Goal: Transaction & Acquisition: Purchase product/service

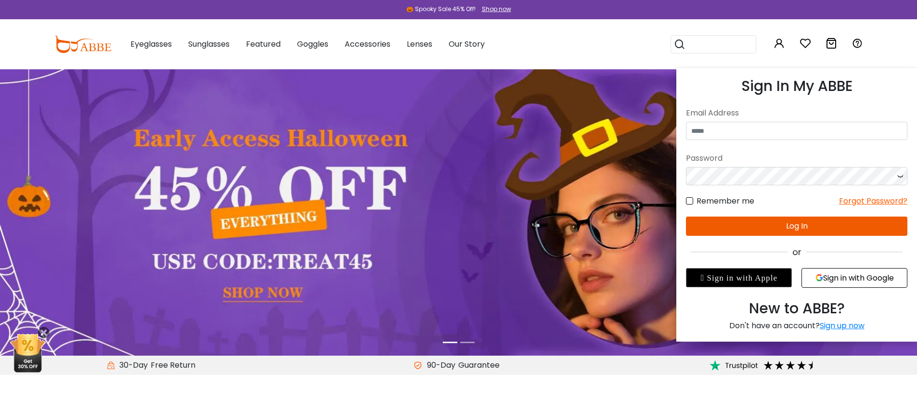
click at [779, 42] on icon at bounding box center [779, 44] width 12 height 12
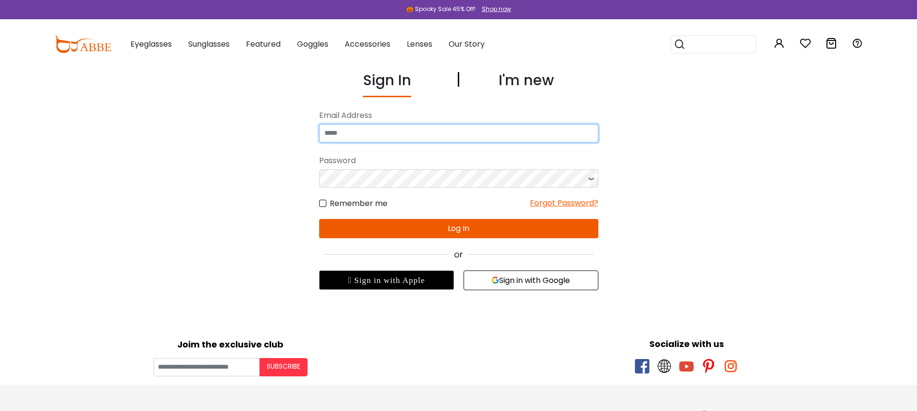
click at [411, 132] on input "email" at bounding box center [458, 133] width 279 height 18
type input "**********"
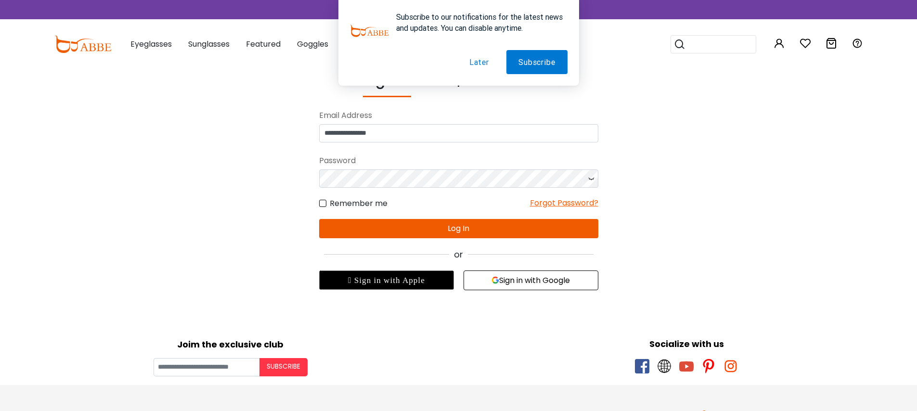
click at [479, 61] on button "Later" at bounding box center [479, 62] width 44 height 24
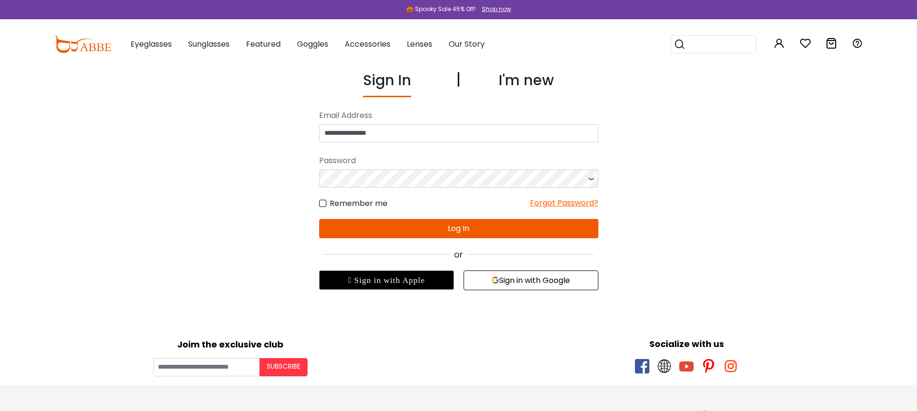
click at [454, 223] on button "Log In" at bounding box center [458, 228] width 279 height 19
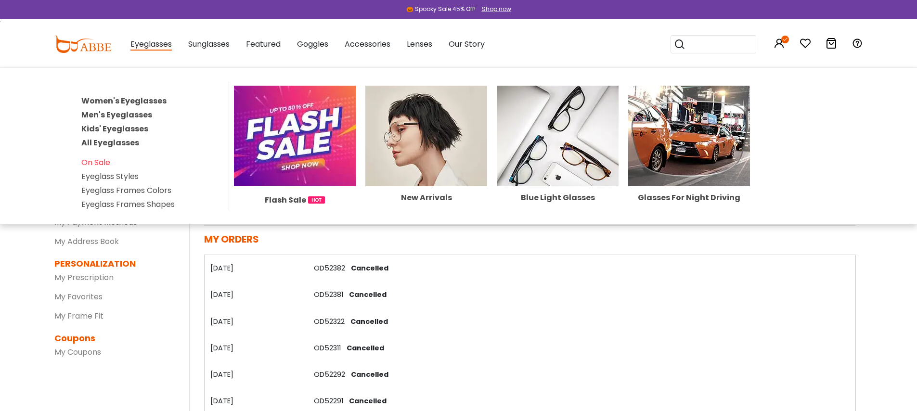
click at [144, 101] on link "Women's Eyeglasses" at bounding box center [123, 100] width 85 height 11
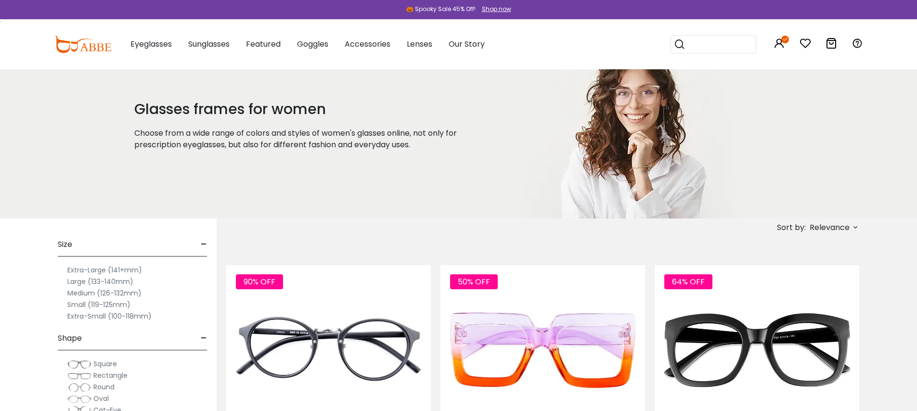
scroll to position [147, 0]
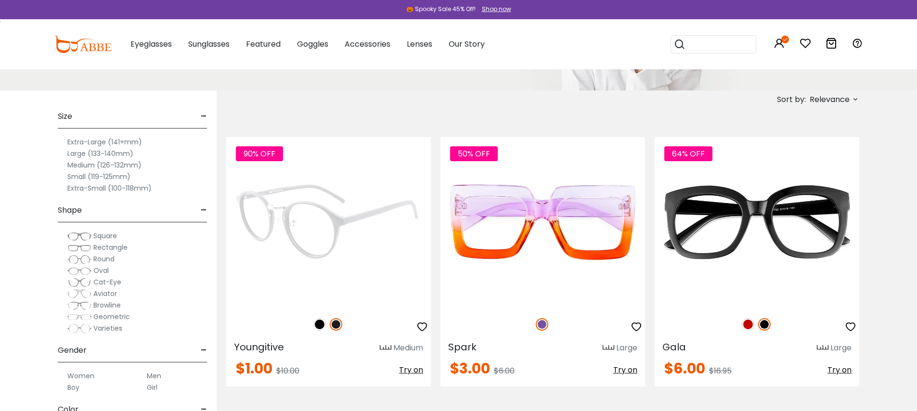
click at [360, 196] on img at bounding box center [328, 222] width 205 height 170
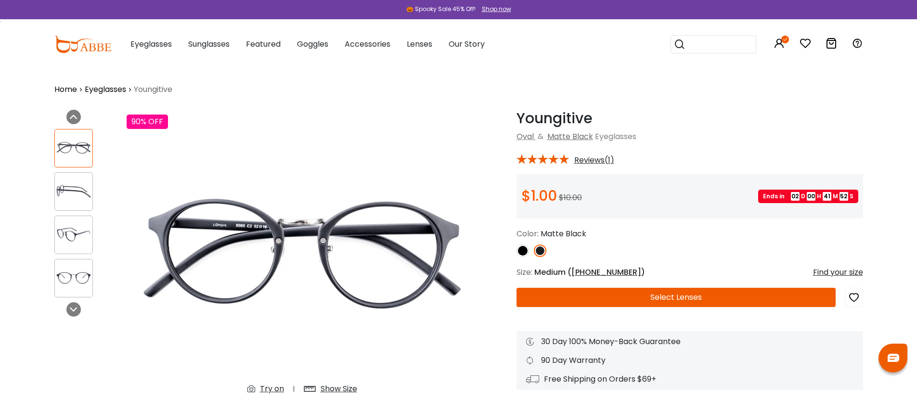
click at [715, 293] on button "Select Lenses" at bounding box center [675, 297] width 319 height 19
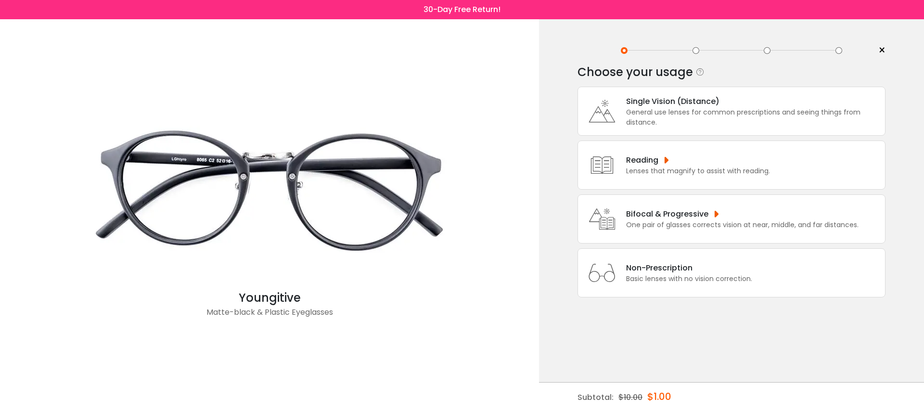
click at [742, 284] on div "Basic lenses with no vision correction." at bounding box center [689, 279] width 126 height 10
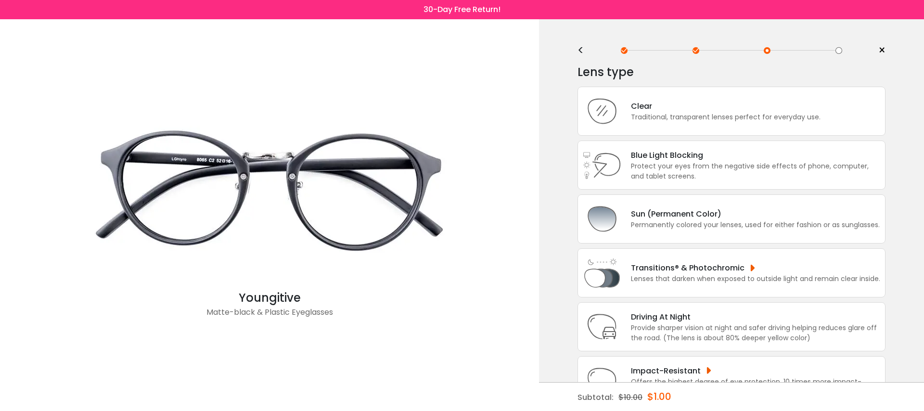
click at [881, 50] on span "×" at bounding box center [881, 50] width 7 height 14
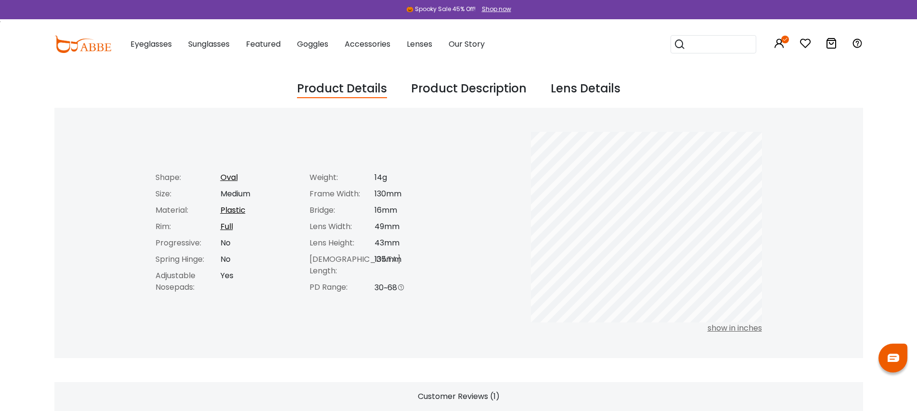
scroll to position [323, 0]
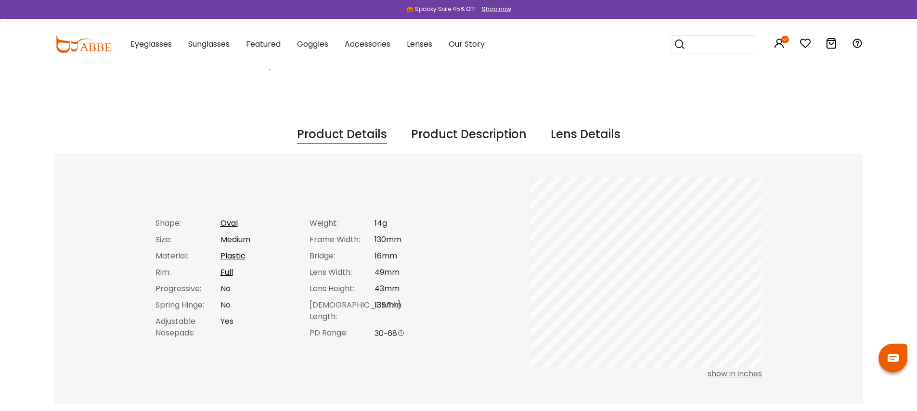
click at [465, 135] on div "Product Description" at bounding box center [468, 135] width 115 height 18
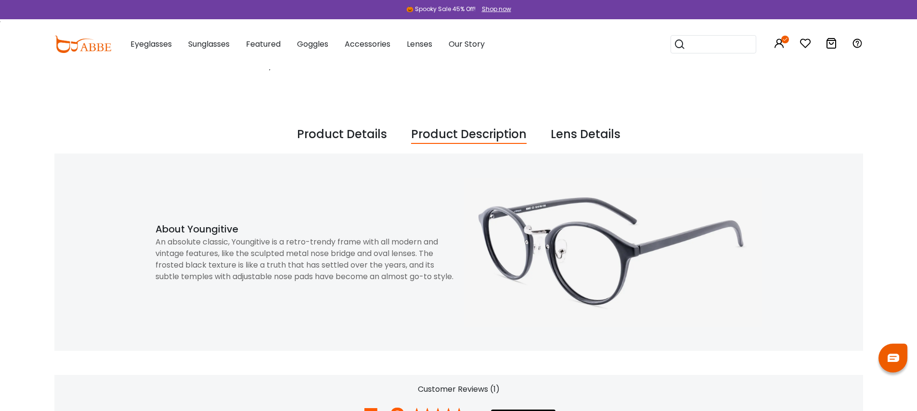
click at [318, 137] on div "Product Details" at bounding box center [342, 135] width 90 height 18
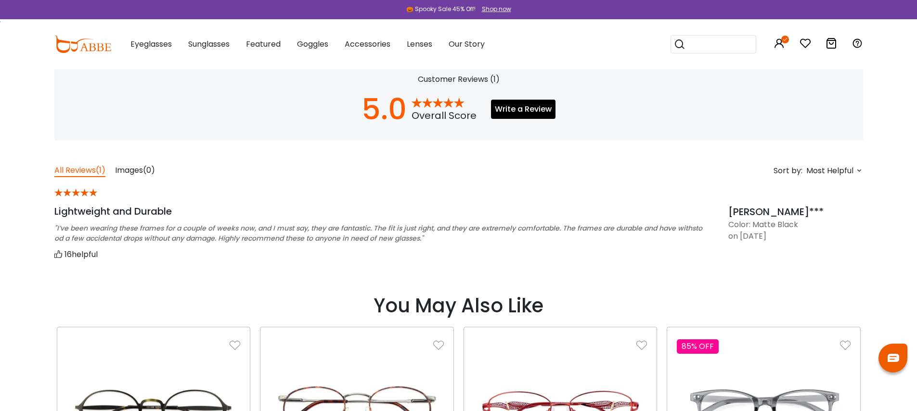
scroll to position [370, 0]
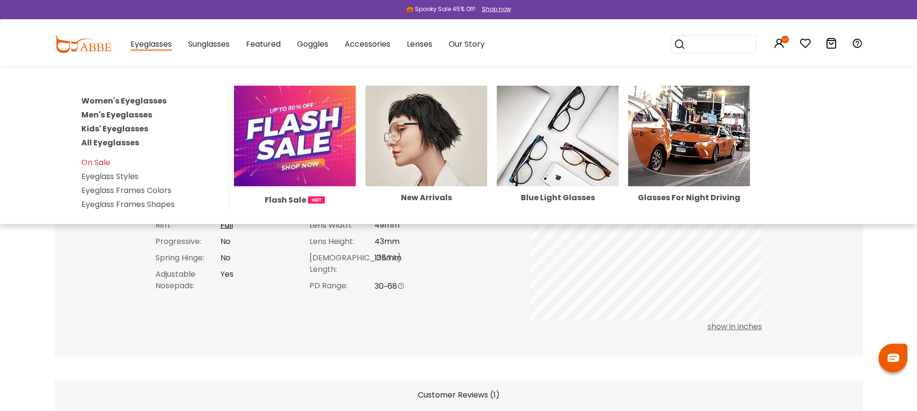
click at [152, 104] on link "Women's Eyeglasses" at bounding box center [123, 100] width 85 height 11
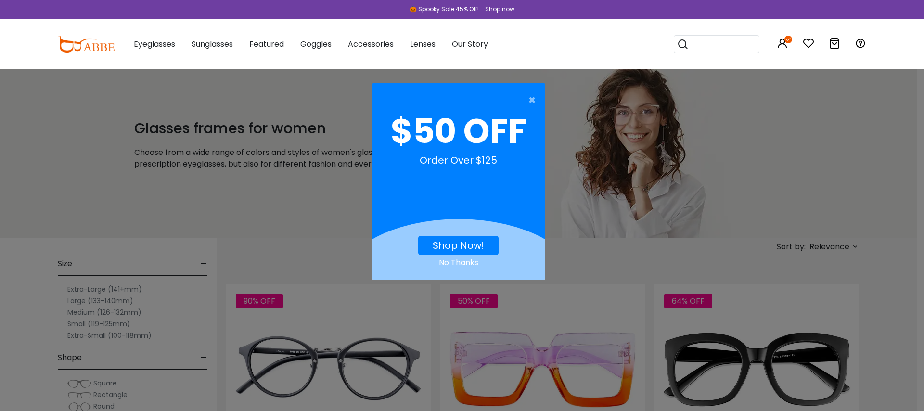
click at [456, 260] on div "No Thanks" at bounding box center [458, 263] width 173 height 12
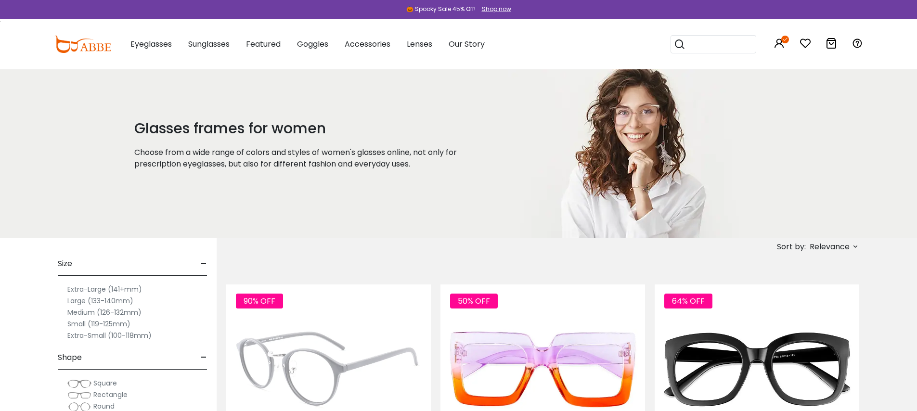
click at [348, 350] on img at bounding box center [328, 369] width 205 height 170
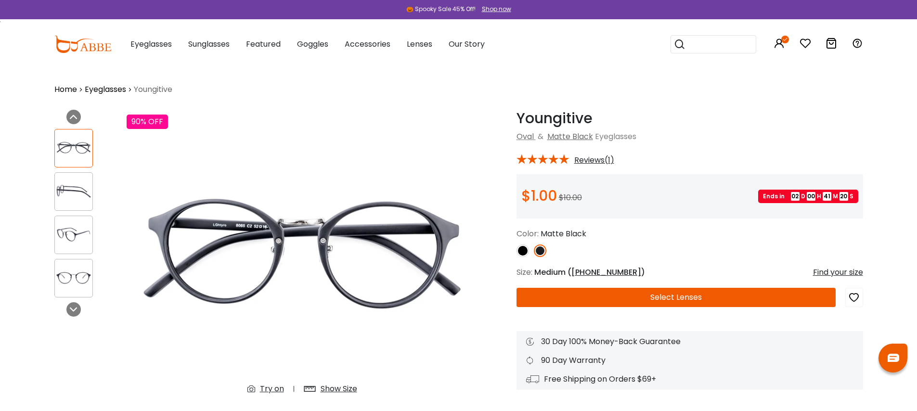
click at [702, 297] on button "Select Lenses" at bounding box center [675, 297] width 319 height 19
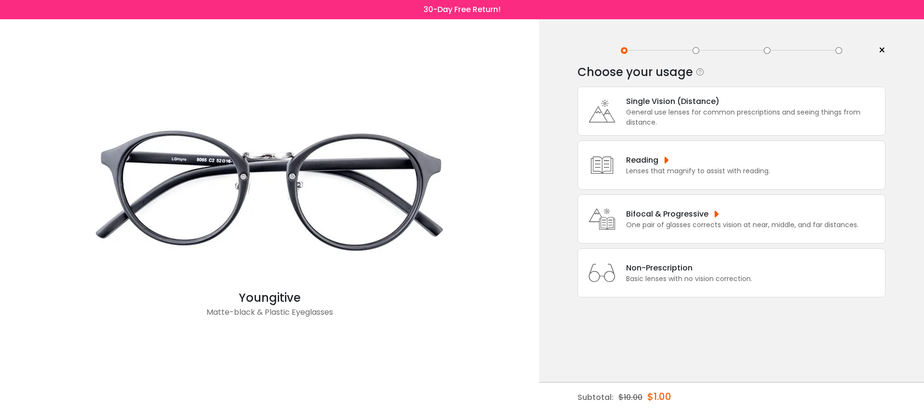
click at [694, 113] on div "General use lenses for common prescriptions and seeing things from distance." at bounding box center [753, 117] width 254 height 20
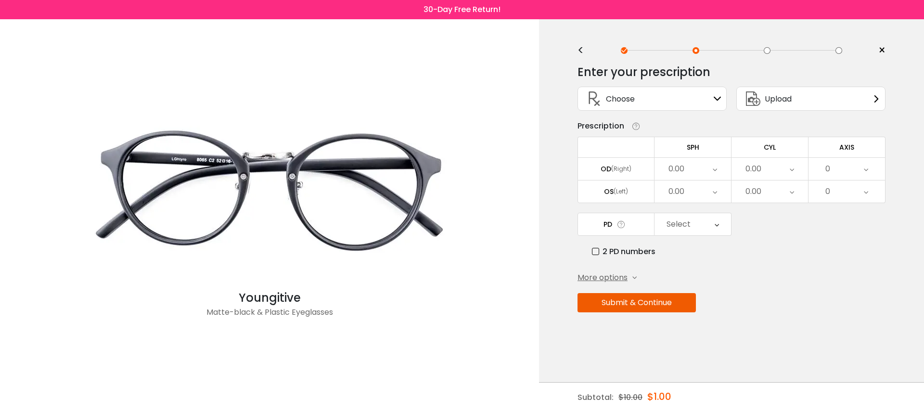
click at [680, 168] on div "0.00" at bounding box center [676, 168] width 16 height 19
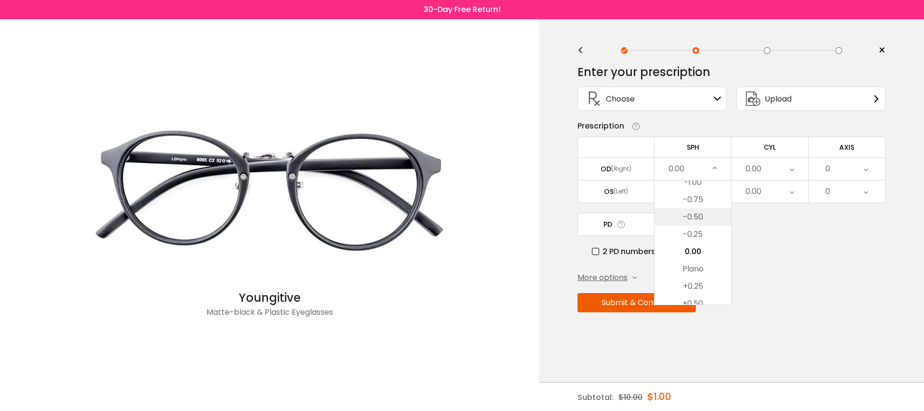
click at [687, 214] on li "-0.50" at bounding box center [692, 216] width 77 height 17
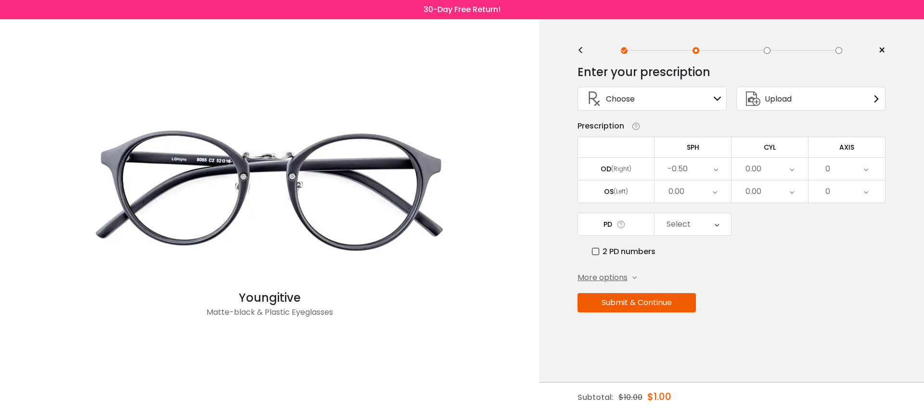
click at [693, 194] on div "0.00" at bounding box center [692, 191] width 77 height 22
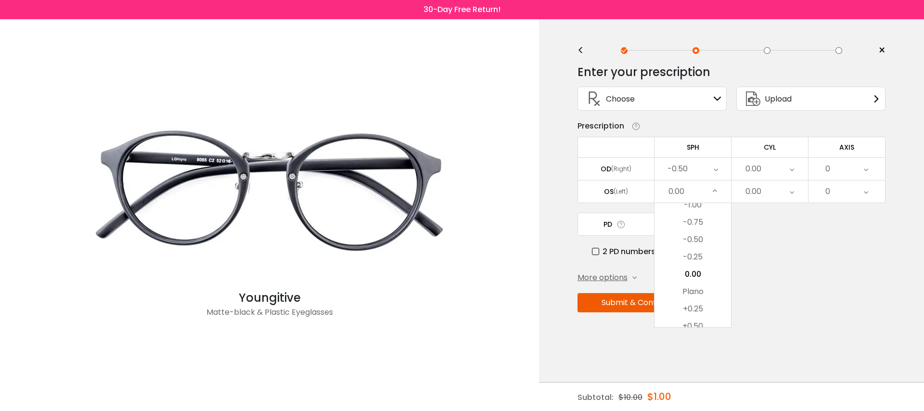
click at [697, 241] on li "-0.50" at bounding box center [692, 239] width 77 height 17
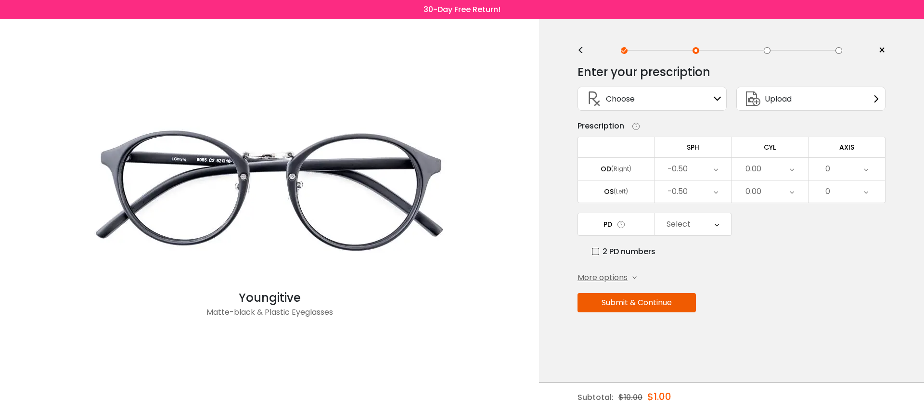
click at [765, 192] on div "0.00" at bounding box center [769, 191] width 77 height 22
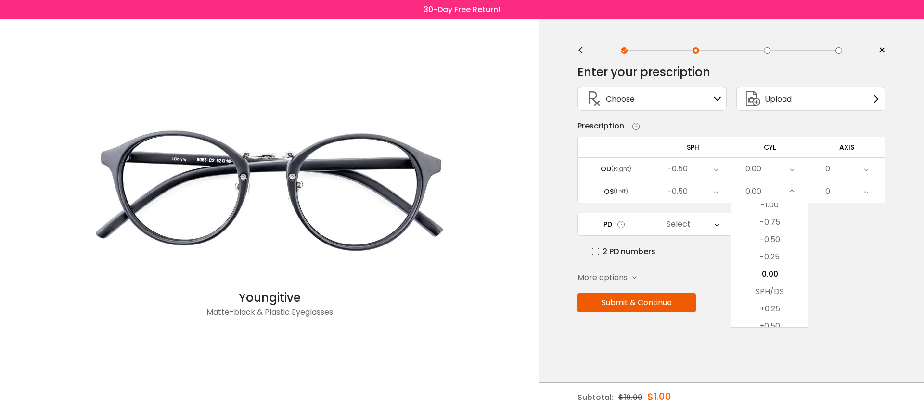
drag, startPoint x: 766, startPoint y: 221, endPoint x: 760, endPoint y: 224, distance: 6.9
click at [766, 221] on li "-0.75" at bounding box center [769, 222] width 77 height 17
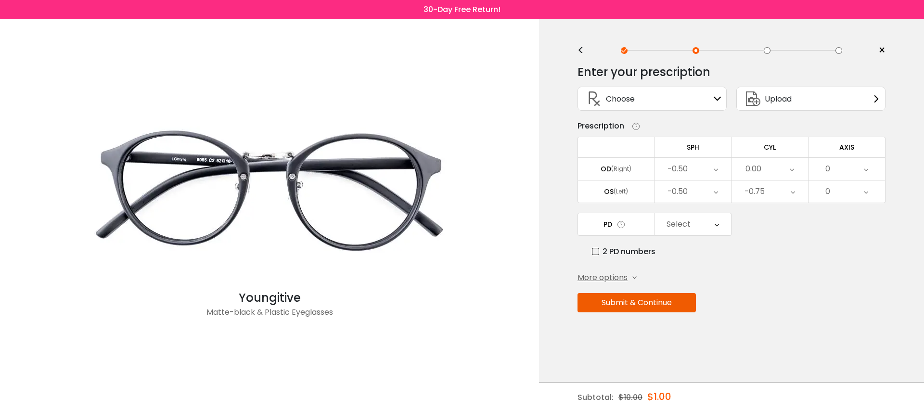
click at [659, 317] on div "Enter your prescription SPH (Sphere) Lens strength needed to correct your visio…" at bounding box center [731, 209] width 308 height 303
click at [661, 305] on button "Submit & Continue" at bounding box center [636, 302] width 118 height 19
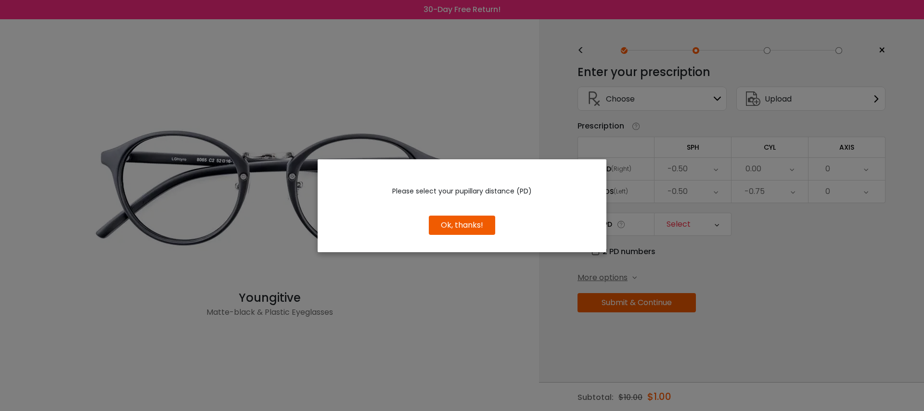
click at [465, 218] on button "Ok, thanks!" at bounding box center [462, 225] width 66 height 19
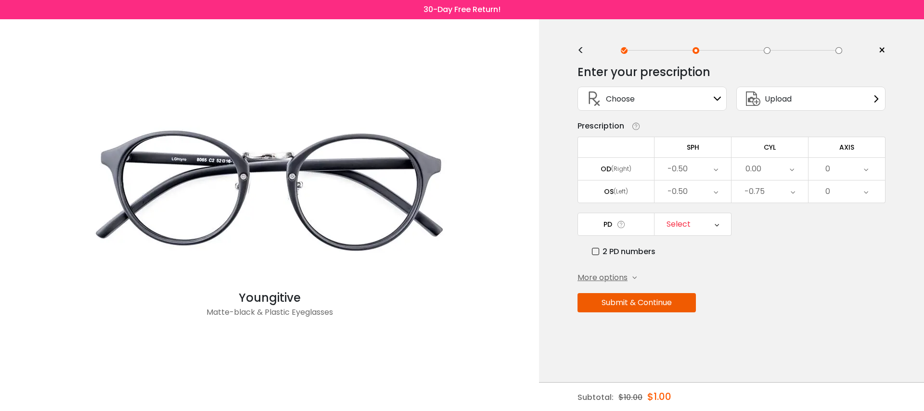
click at [690, 224] on div "Select" at bounding box center [679, 224] width 24 height 19
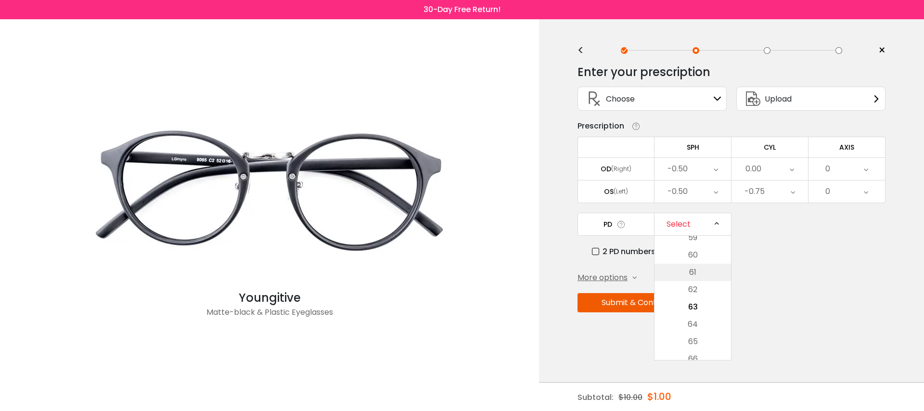
click at [693, 270] on li "61" at bounding box center [692, 272] width 77 height 17
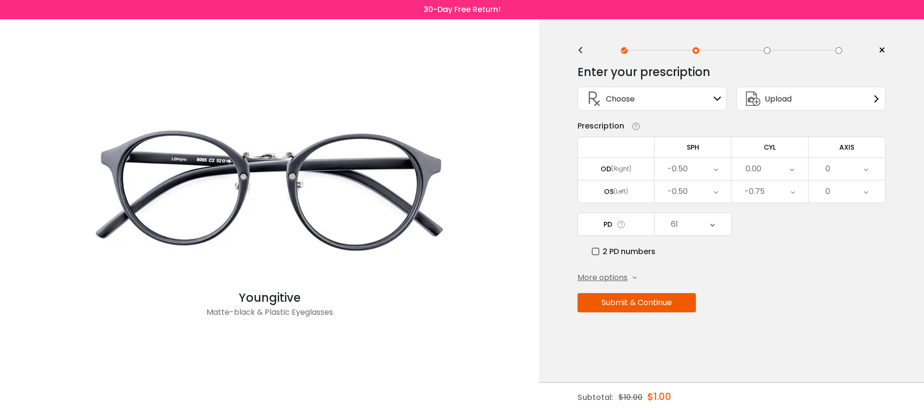
click at [642, 304] on button "Submit & Continue" at bounding box center [636, 302] width 118 height 19
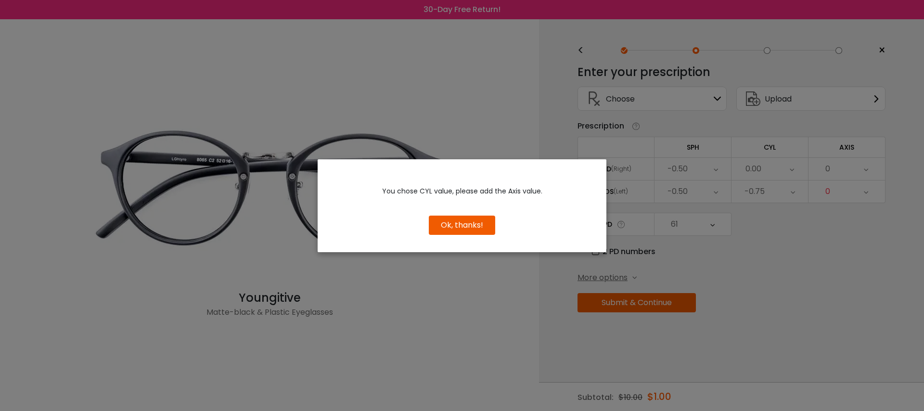
drag, startPoint x: 481, startPoint y: 225, endPoint x: 652, endPoint y: 223, distance: 171.3
click at [481, 225] on button "Ok, thanks!" at bounding box center [462, 225] width 66 height 19
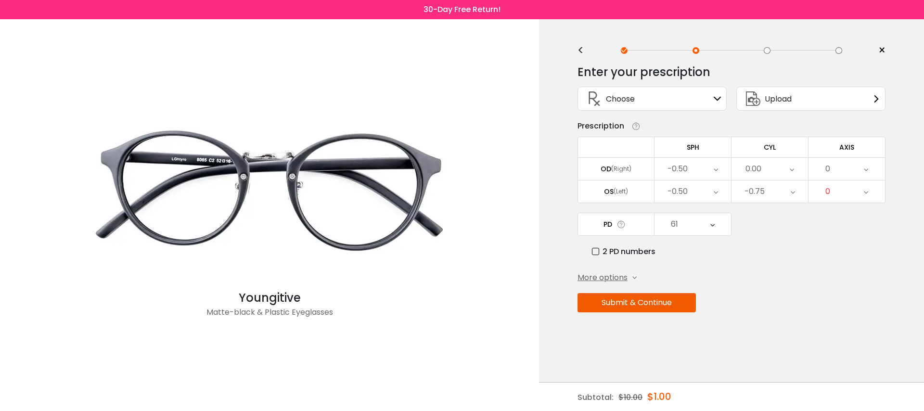
click at [848, 191] on div "0" at bounding box center [846, 191] width 77 height 22
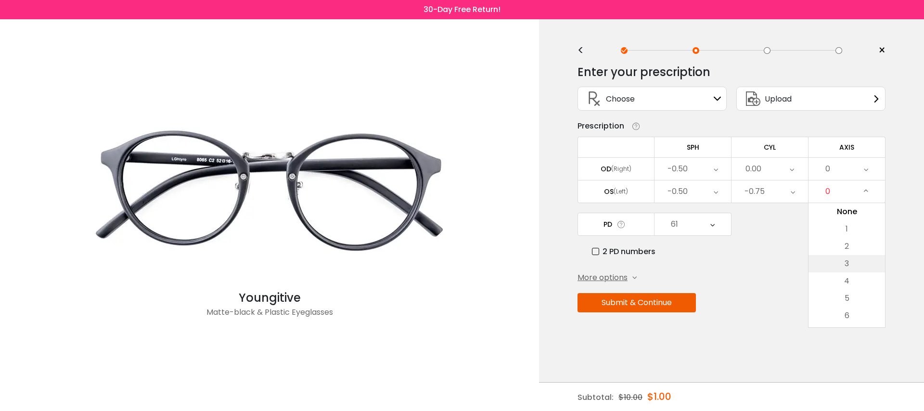
click at [843, 261] on li "3" at bounding box center [846, 263] width 77 height 17
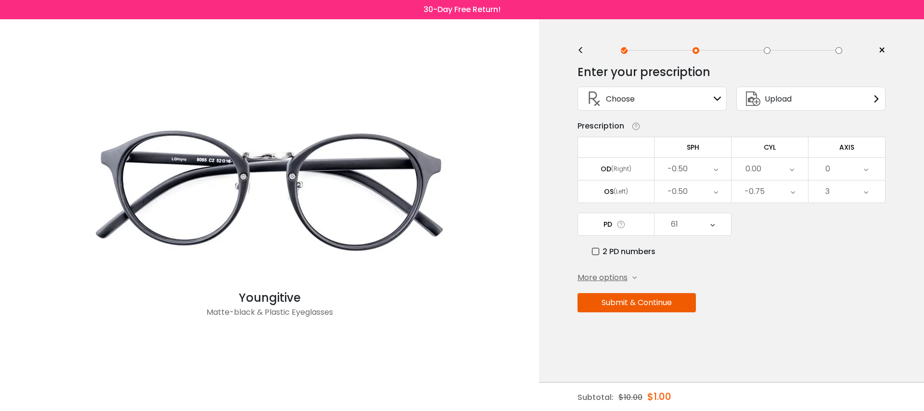
click at [648, 306] on button "Submit & Continue" at bounding box center [636, 302] width 118 height 19
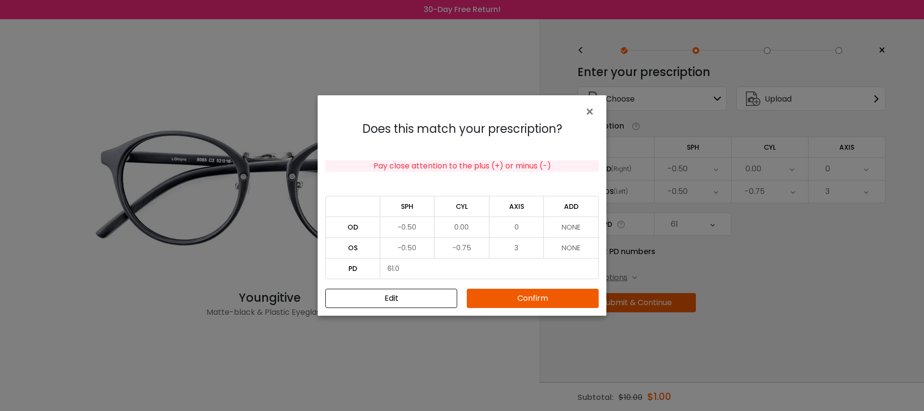
click at [551, 299] on button "Confirm" at bounding box center [533, 298] width 132 height 19
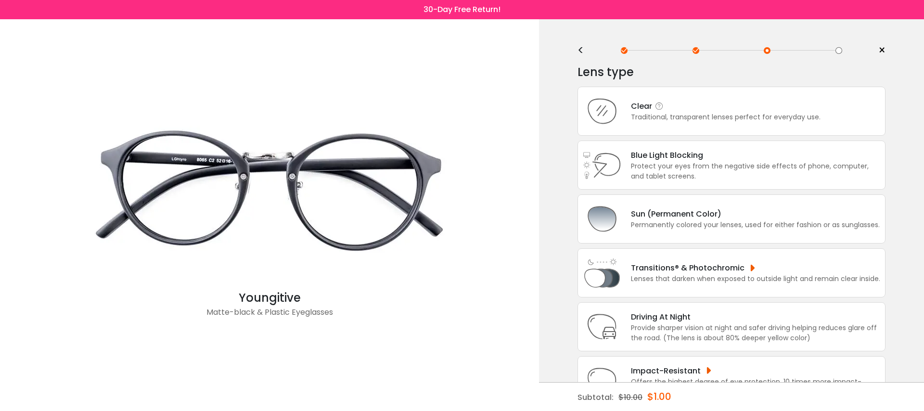
click at [709, 119] on div "Traditional, transparent lenses perfect for everyday use." at bounding box center [726, 117] width 190 height 10
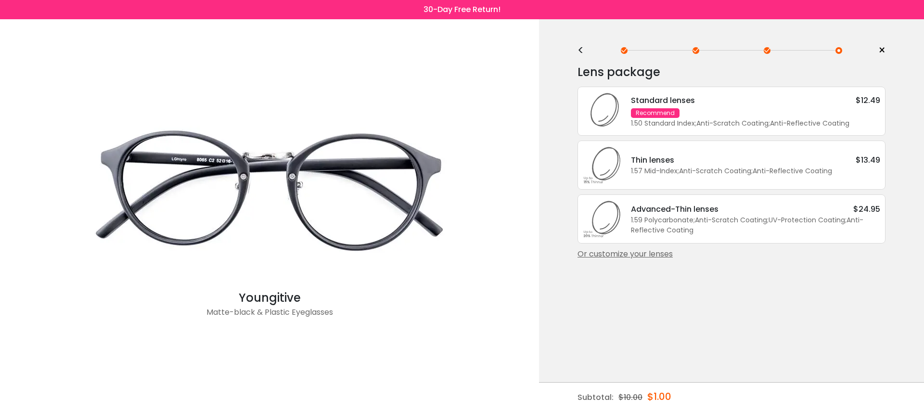
click at [709, 119] on div "1.50 Standard Index ; Anti-Scratch Coating ; Anti-Reflective Coating ;" at bounding box center [755, 123] width 249 height 10
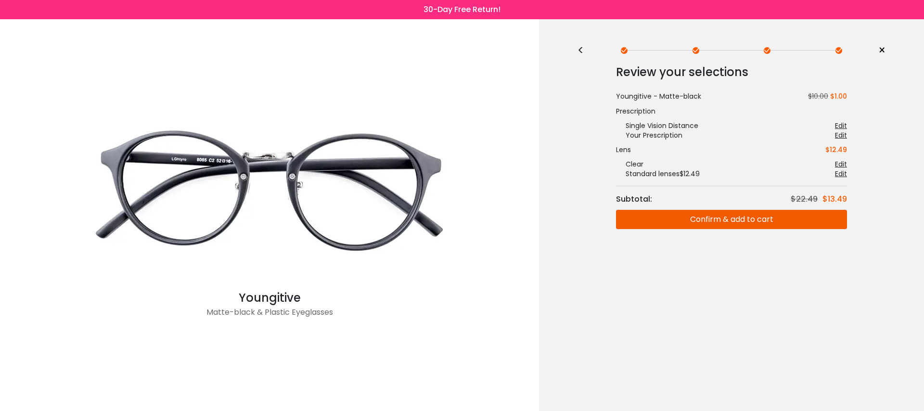
click at [709, 219] on button "Confirm & add to cart" at bounding box center [731, 219] width 231 height 19
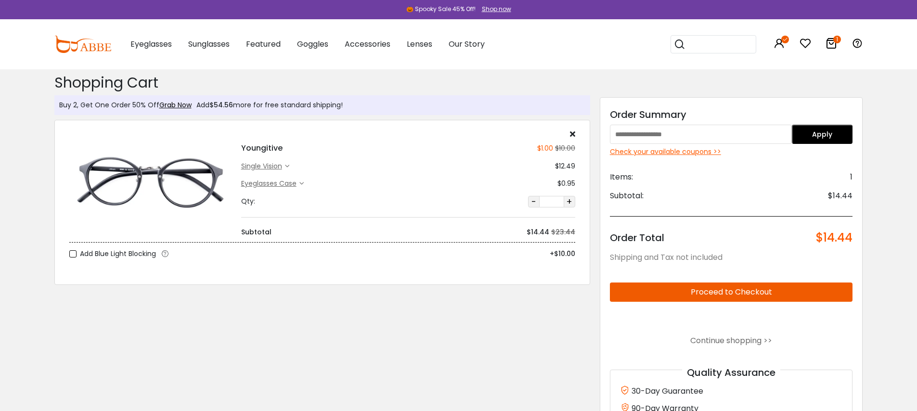
click at [902, 256] on div "Buy 2, Get One Order 50% Off Grab Now Add $54.56 more for free standard shippin…" at bounding box center [458, 364] width 917 height 590
click at [714, 131] on input "text" at bounding box center [701, 134] width 182 height 19
click at [700, 152] on div "Check your available coupons >>" at bounding box center [731, 152] width 243 height 10
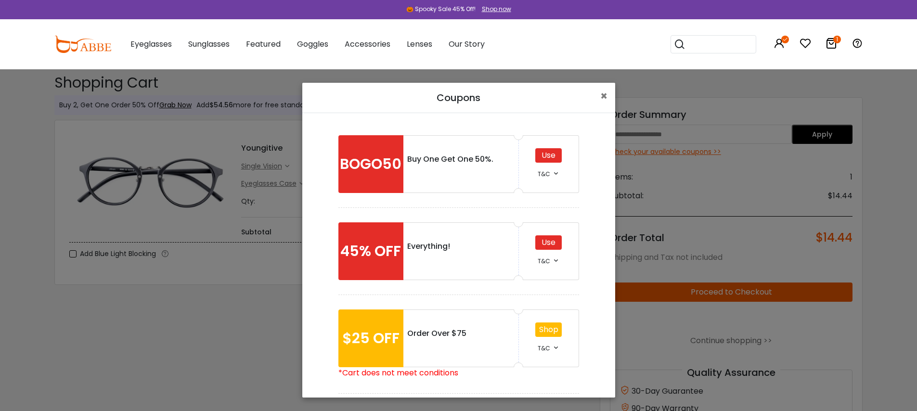
click at [547, 244] on div "Use" at bounding box center [548, 242] width 26 height 14
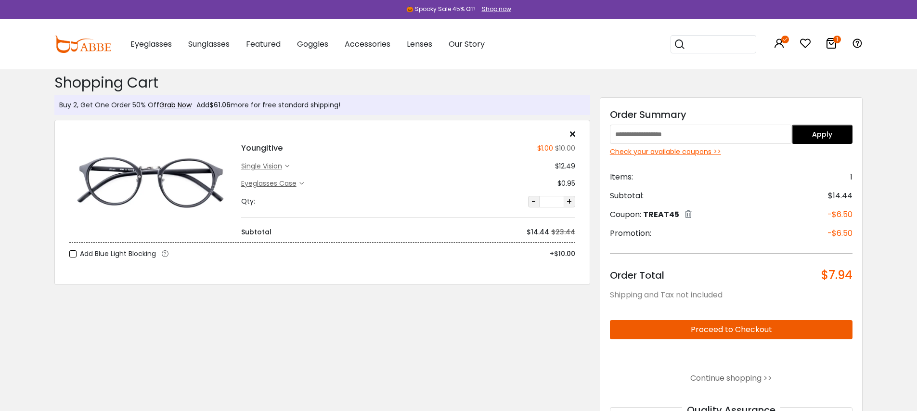
click at [777, 327] on button "Proceed to Checkout" at bounding box center [731, 329] width 243 height 19
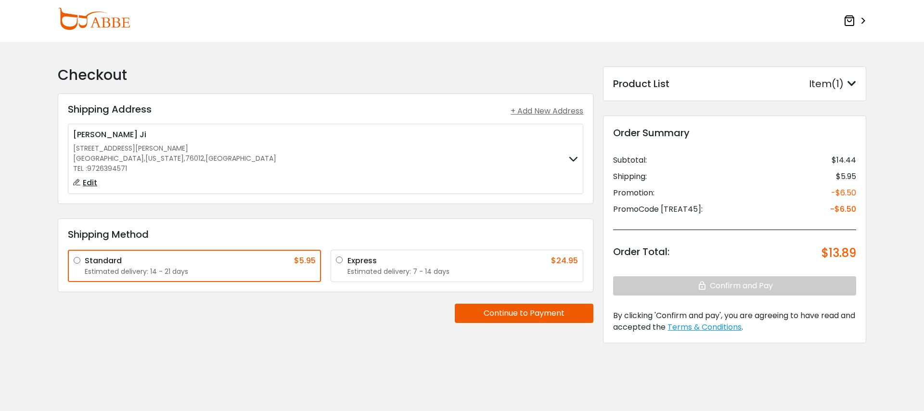
click at [488, 318] on button "Continue to Payment" at bounding box center [524, 313] width 139 height 19
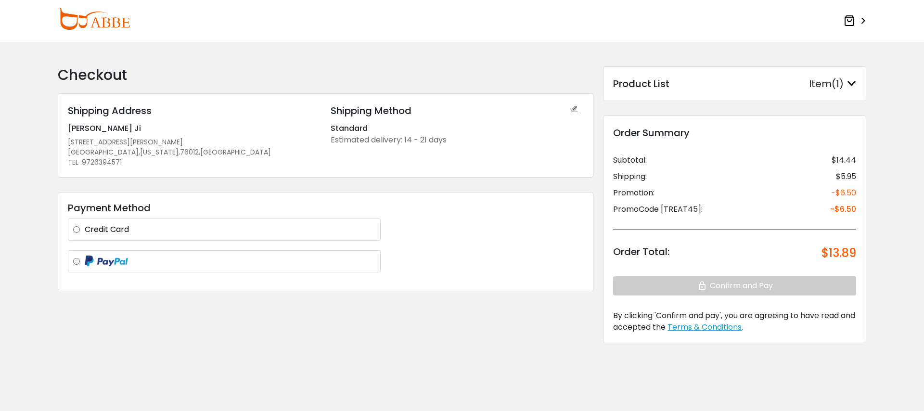
click at [108, 231] on label "Credit Card" at bounding box center [230, 230] width 291 height 12
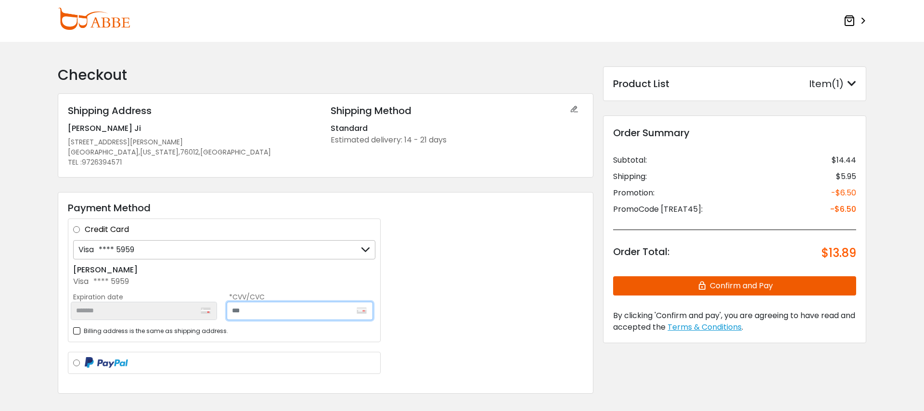
click at [284, 307] on input "text" at bounding box center [300, 311] width 146 height 18
type input "***"
click at [466, 290] on div "Payment Method Credit Card Visa **** 5959 Visa **** 5959 + Add a new card JI HO…" at bounding box center [326, 293] width 536 height 202
click at [731, 282] on button "Confirm and Pay" at bounding box center [734, 285] width 243 height 19
